Goal: Register for event/course

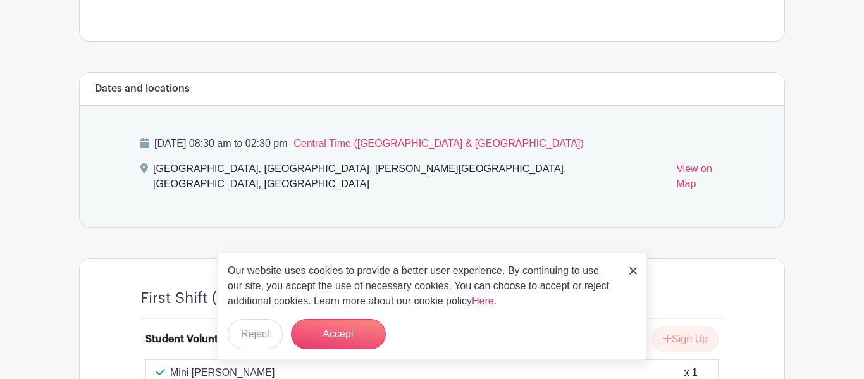
scroll to position [506, 0]
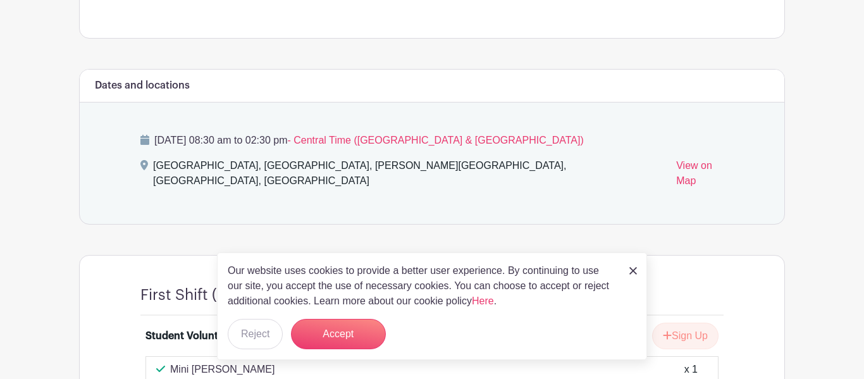
click at [145, 137] on icon at bounding box center [144, 140] width 9 height 10
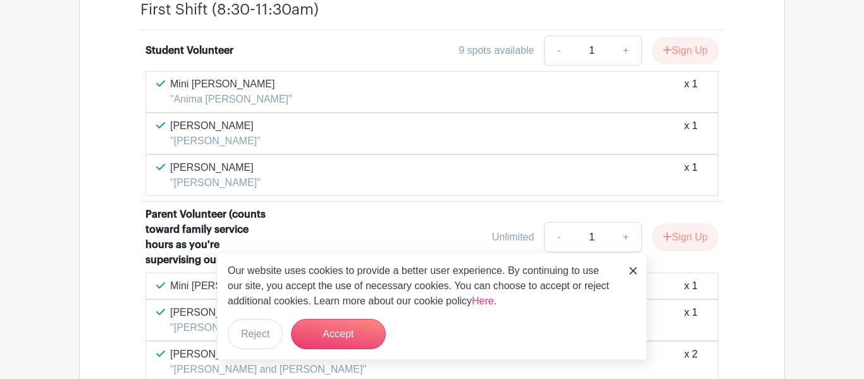
scroll to position [784, 0]
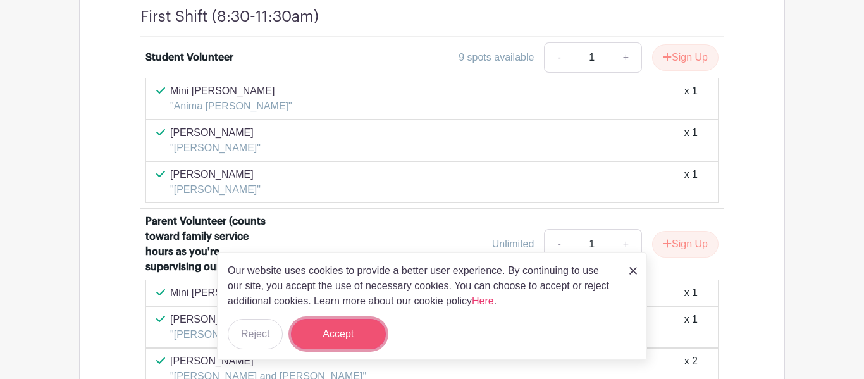
click at [352, 340] on button "Accept" at bounding box center [338, 334] width 95 height 30
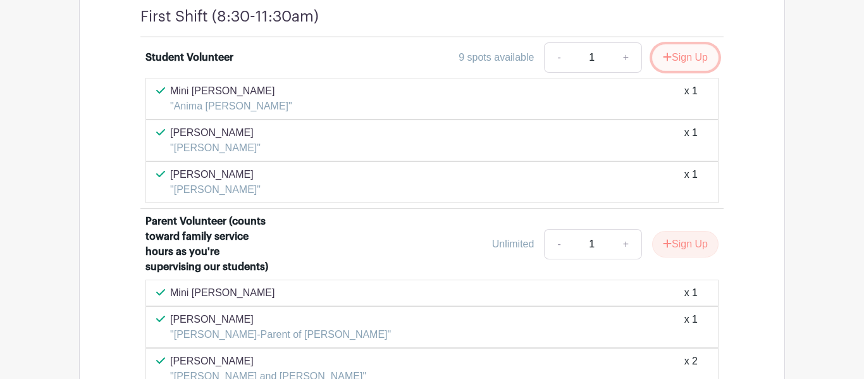
click at [685, 44] on button "Sign Up" at bounding box center [685, 57] width 66 height 27
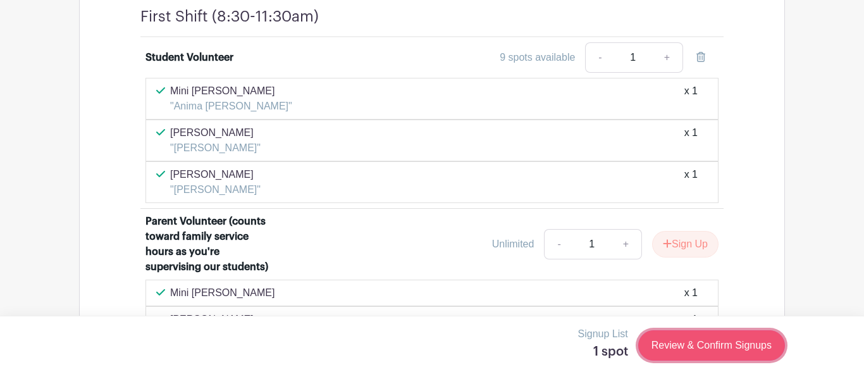
click at [691, 345] on link "Review & Confirm Signups" at bounding box center [711, 345] width 147 height 30
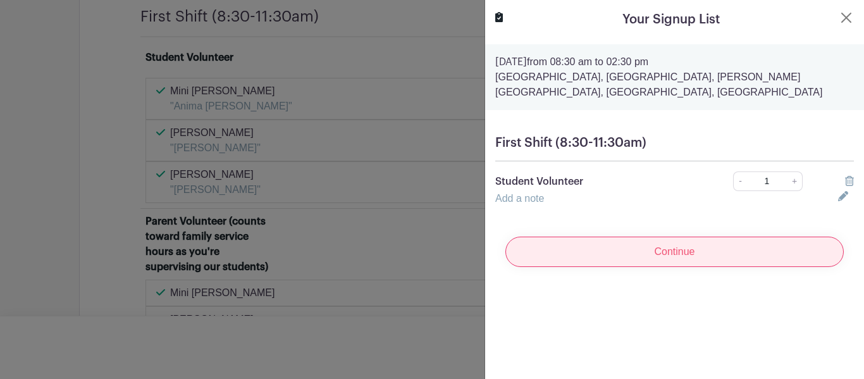
click at [611, 256] on input "Continue" at bounding box center [674, 251] width 338 height 30
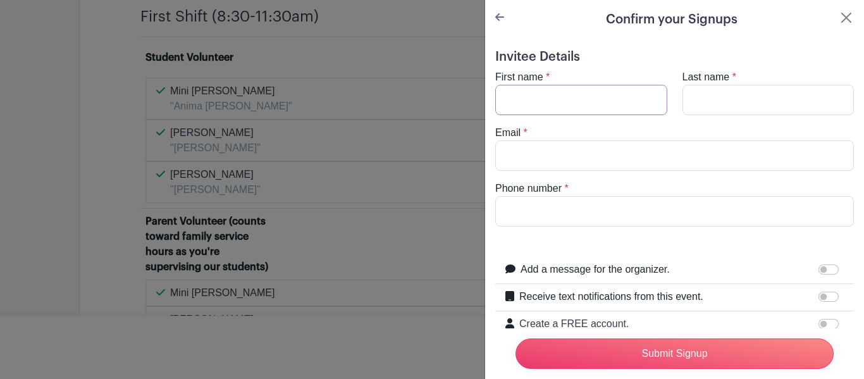
click at [586, 107] on input "First name" at bounding box center [581, 100] width 172 height 30
click at [547, 96] on input "t" at bounding box center [581, 100] width 172 height 30
type input "tandy"
click at [759, 92] on input "Last name" at bounding box center [768, 100] width 172 height 30
type input "[PERSON_NAME]"
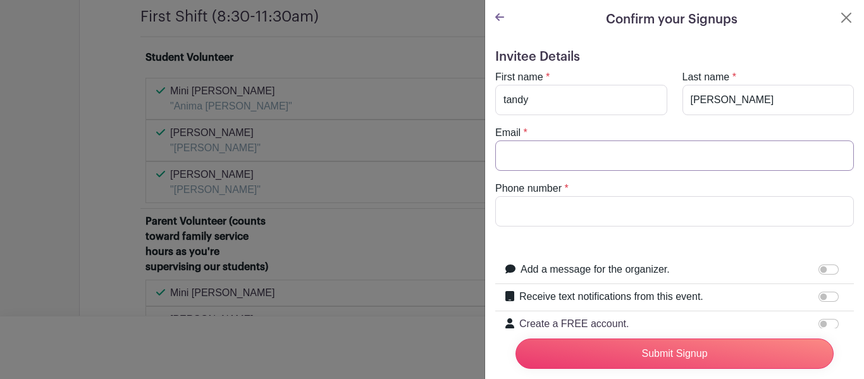
click at [587, 145] on input "Email" at bounding box center [674, 155] width 359 height 30
type input "a"
paste input "[EMAIL_ADDRESS][DOMAIN_NAME]"
type input "[EMAIL_ADDRESS][DOMAIN_NAME]"
click at [595, 197] on input "Phone number" at bounding box center [674, 211] width 359 height 30
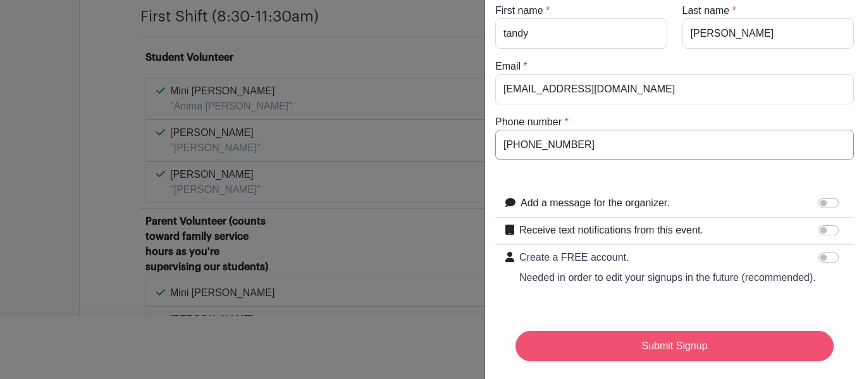
scroll to position [77, 0]
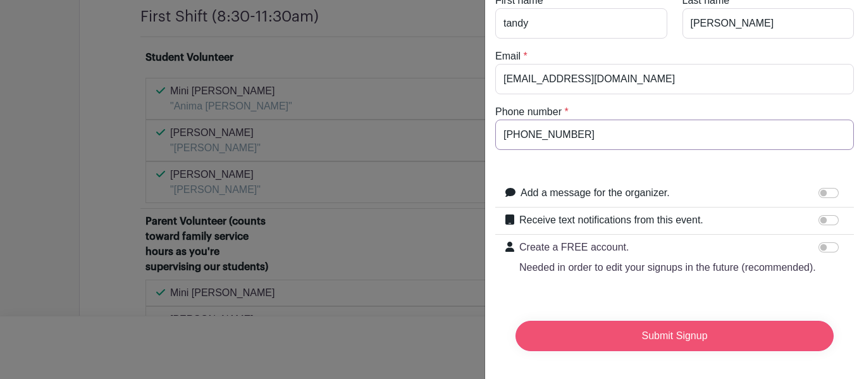
type input "[PHONE_NUMBER]"
click at [733, 326] on input "Submit Signup" at bounding box center [674, 336] width 318 height 30
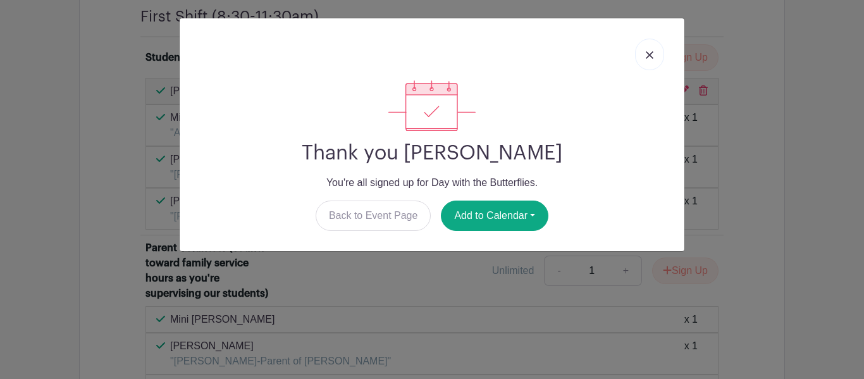
click at [648, 55] on img at bounding box center [650, 55] width 8 height 8
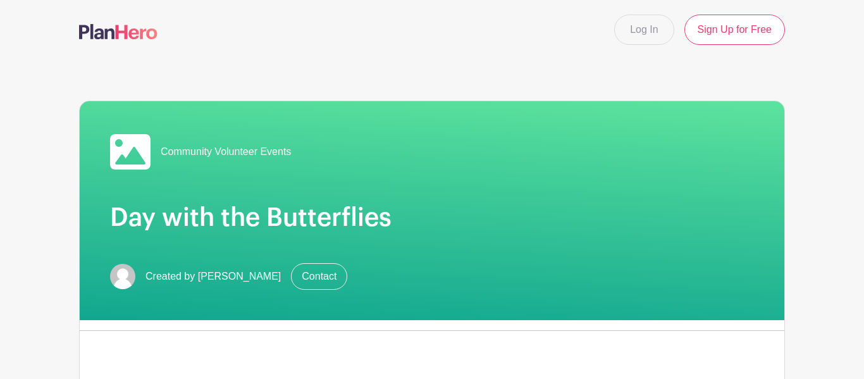
scroll to position [0, 0]
